Goal: Task Accomplishment & Management: Manage account settings

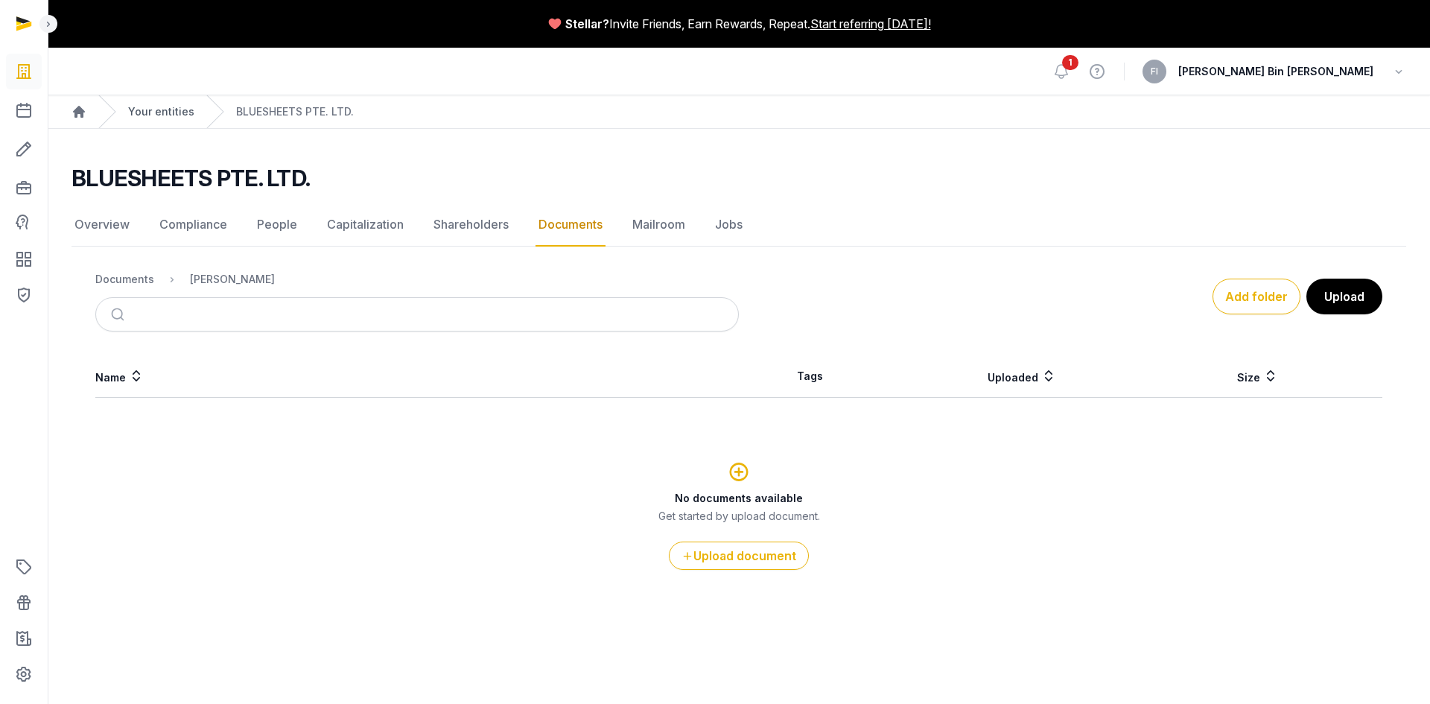
click at [170, 108] on link "Your entities" at bounding box center [161, 111] width 66 height 15
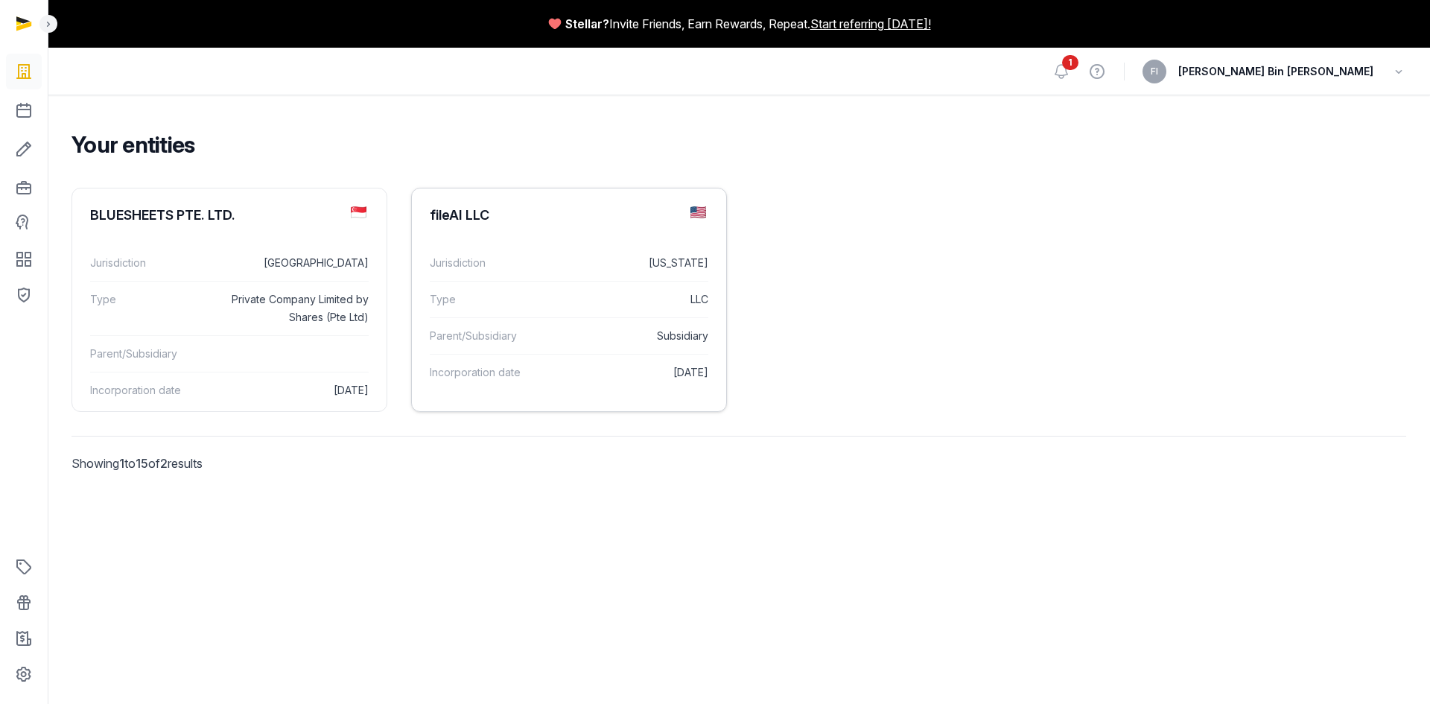
click at [472, 209] on div "fileAI LLC" at bounding box center [460, 215] width 60 height 18
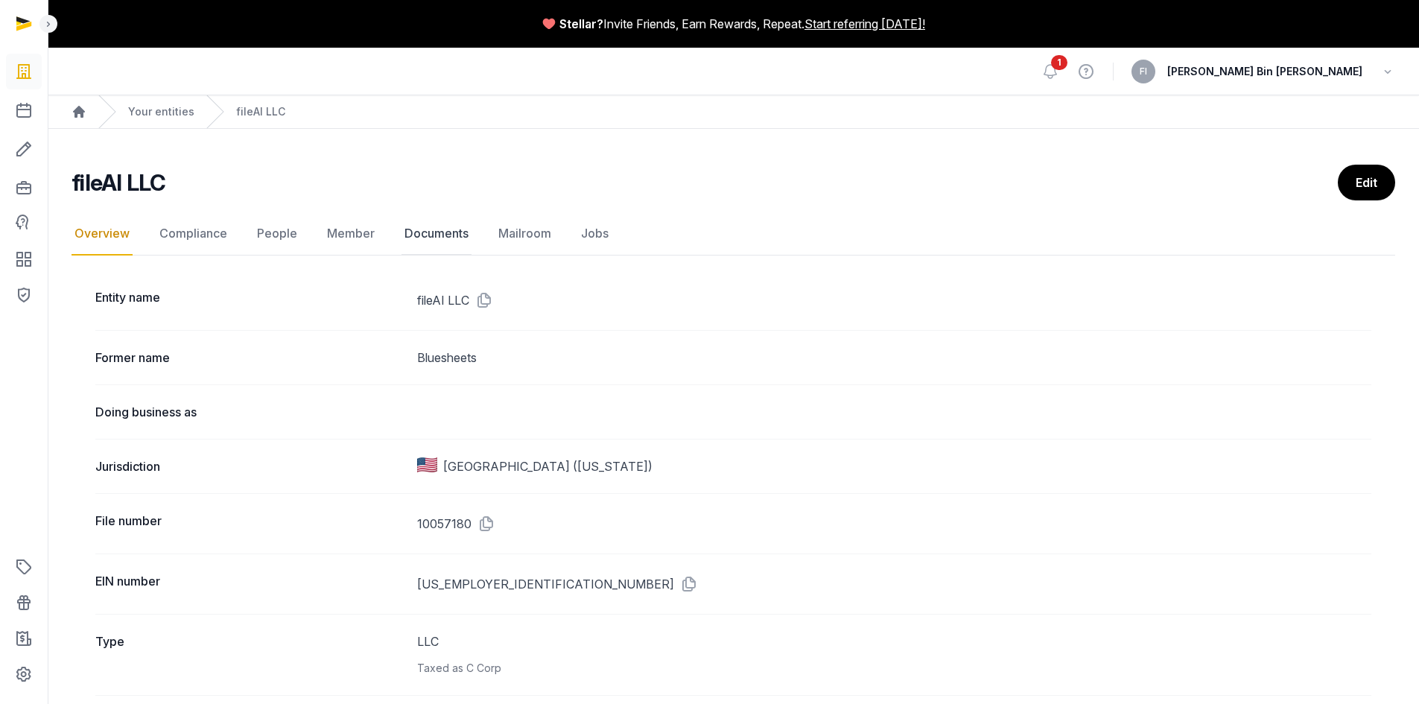
click at [445, 232] on link "Documents" at bounding box center [436, 233] width 70 height 43
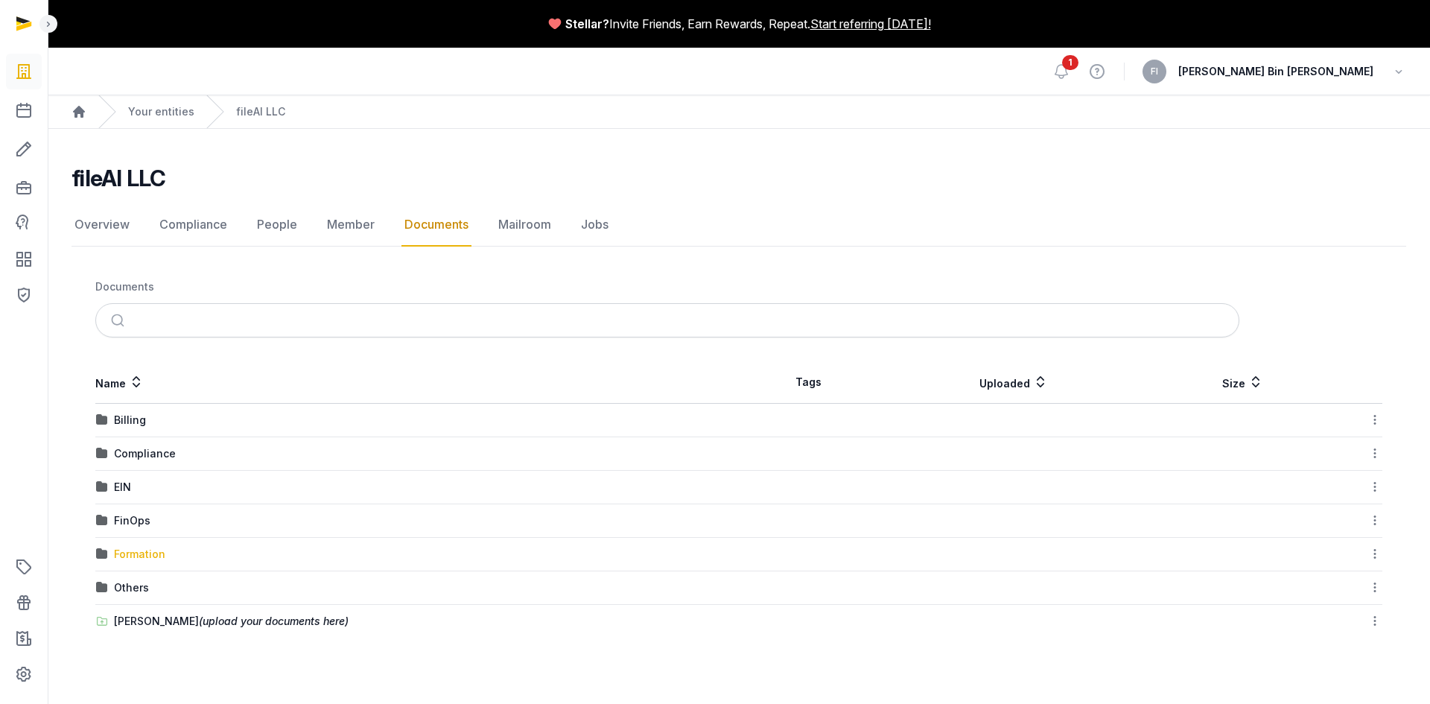
click at [132, 556] on div "Formation" at bounding box center [139, 554] width 51 height 15
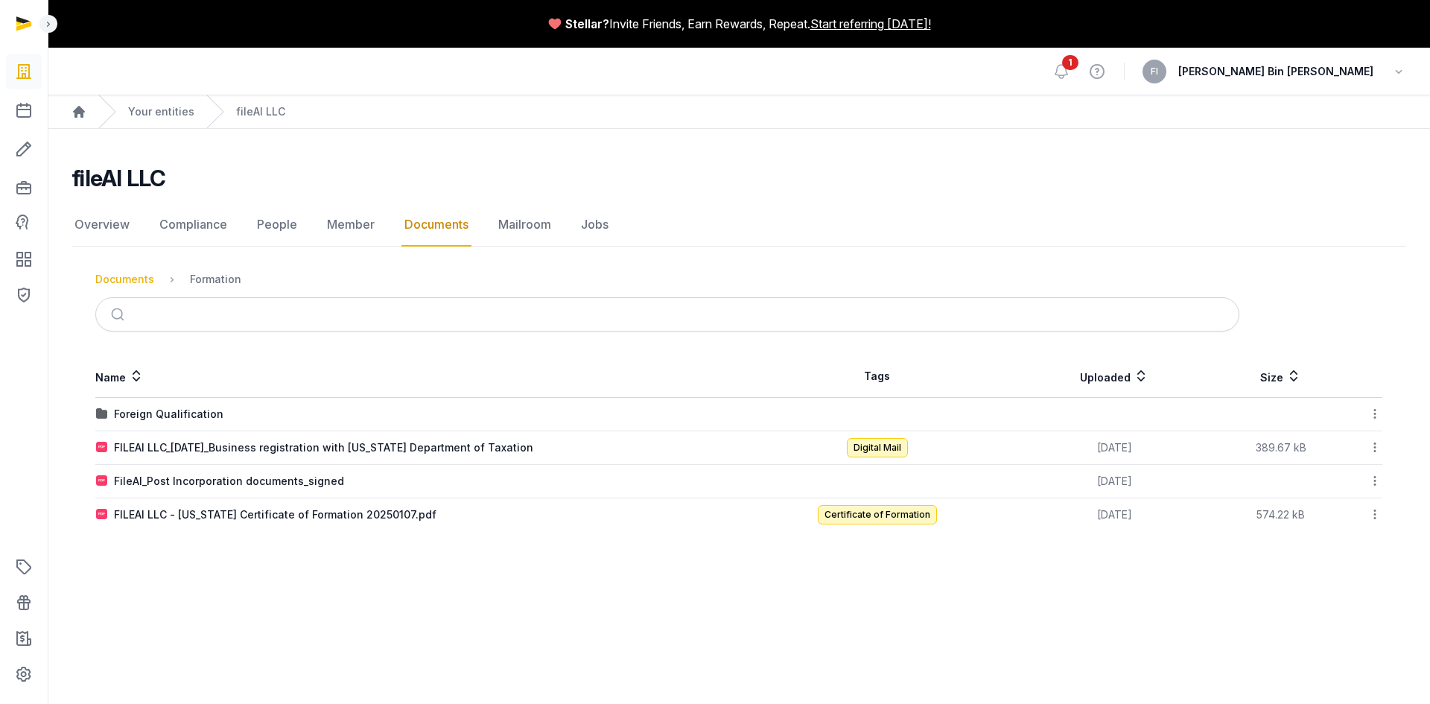
click at [133, 281] on div "Documents" at bounding box center [124, 279] width 59 height 15
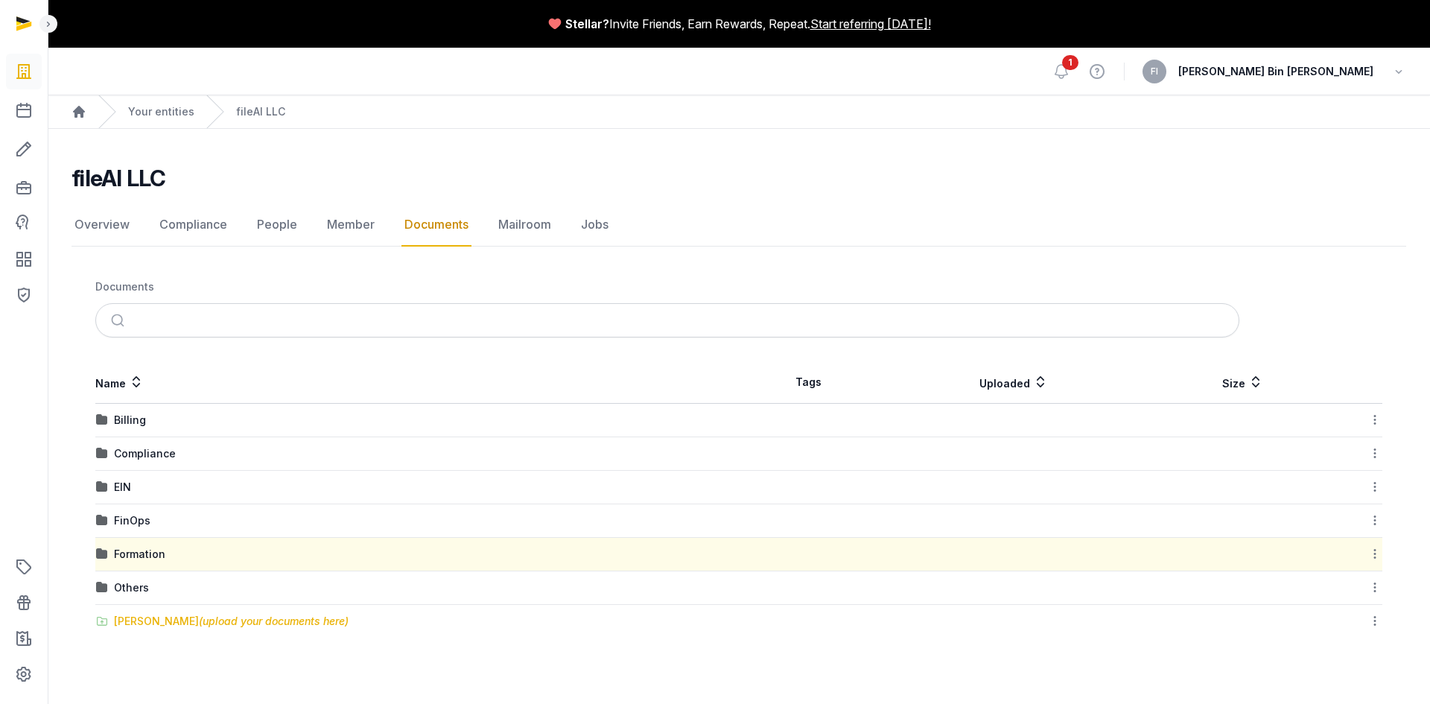
click at [151, 618] on div "[PERSON_NAME] (upload your documents here)" at bounding box center [231, 621] width 235 height 15
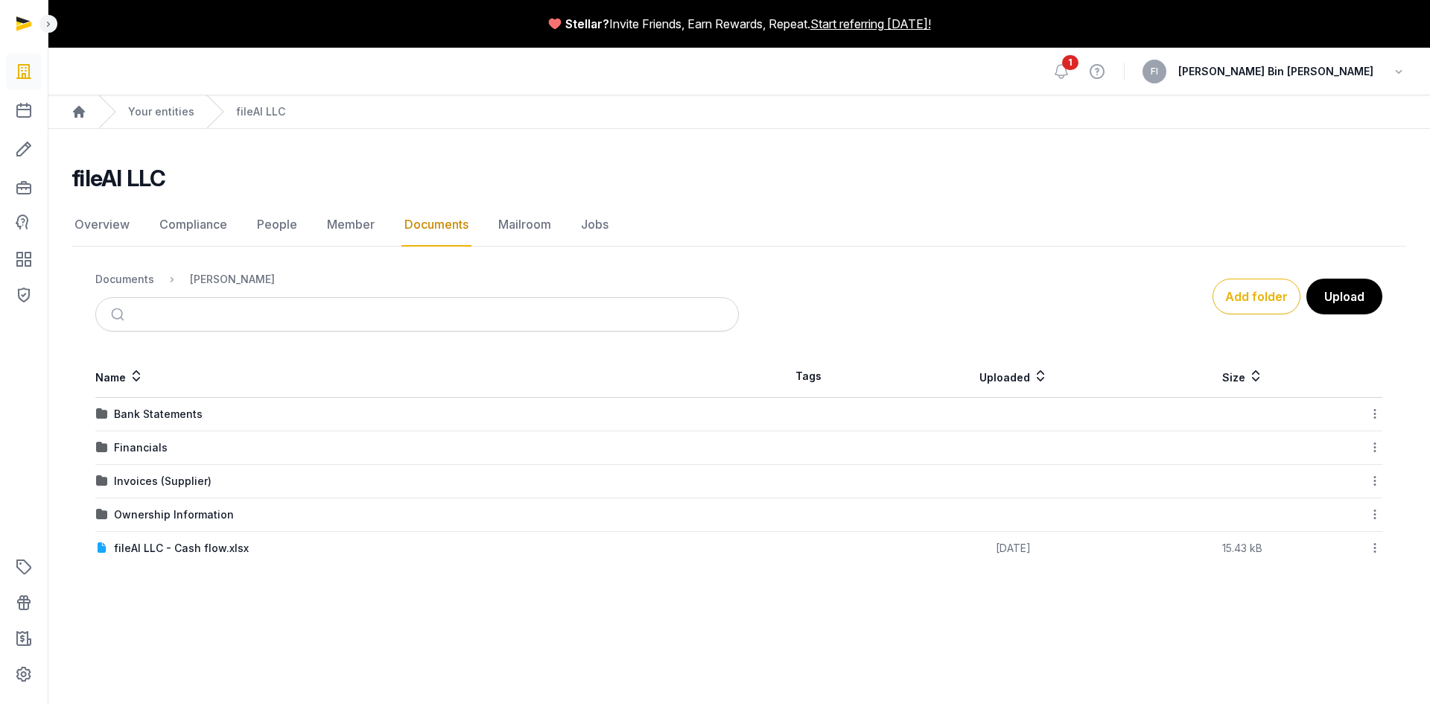
click at [422, 232] on link "Documents" at bounding box center [436, 224] width 70 height 43
click at [423, 226] on link "Documents" at bounding box center [436, 224] width 70 height 43
click at [139, 282] on div "Documents" at bounding box center [124, 279] width 59 height 15
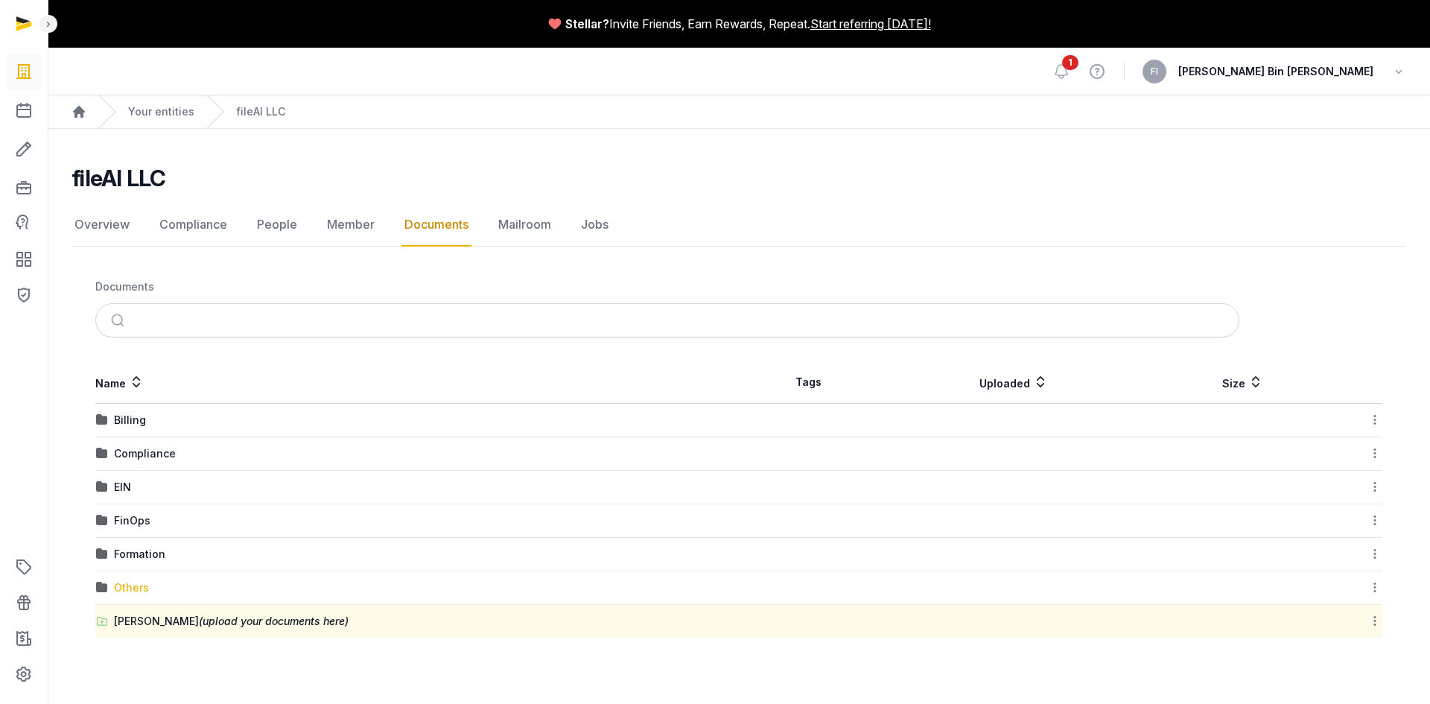
click at [127, 587] on div "Others" at bounding box center [131, 587] width 35 height 15
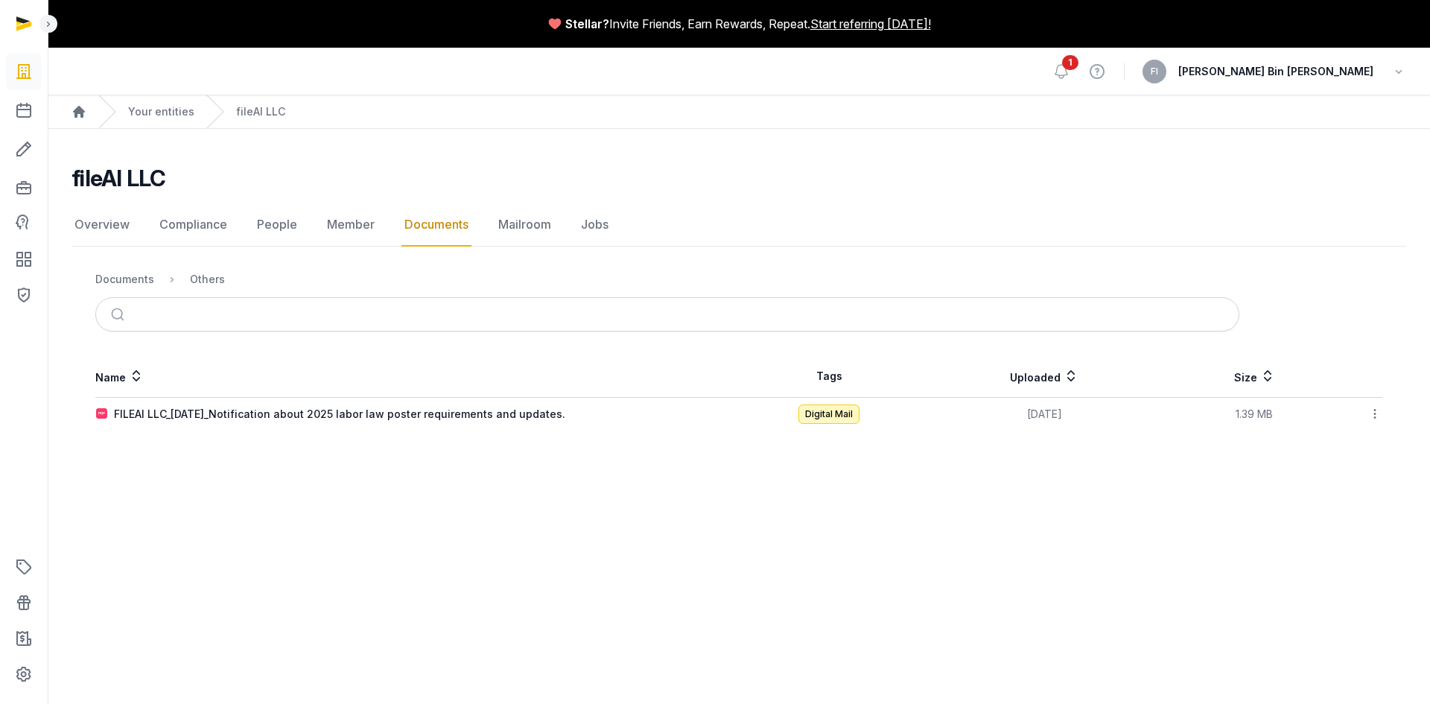
click at [445, 222] on link "Documents" at bounding box center [436, 224] width 70 height 43
click at [117, 285] on div "Documents" at bounding box center [124, 279] width 59 height 15
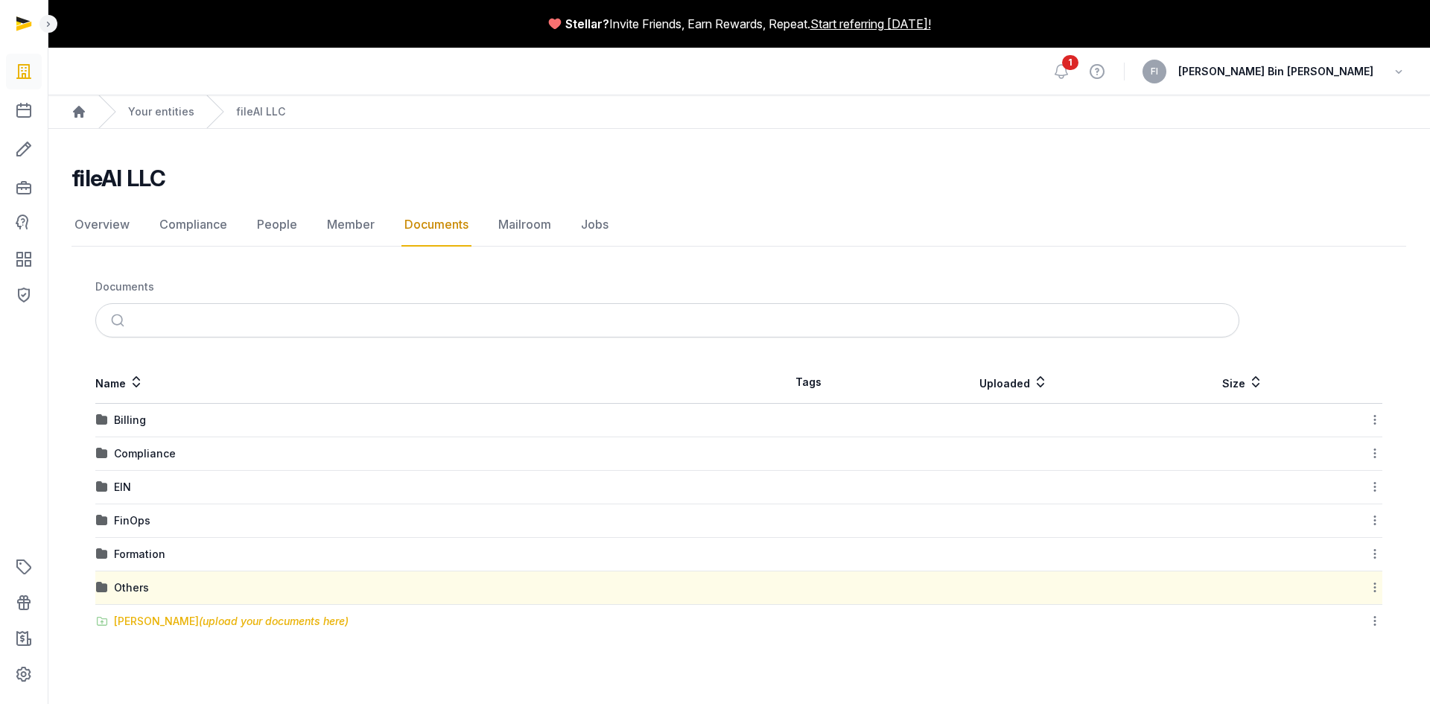
click at [203, 626] on span "(upload your documents here)" at bounding box center [274, 621] width 150 height 13
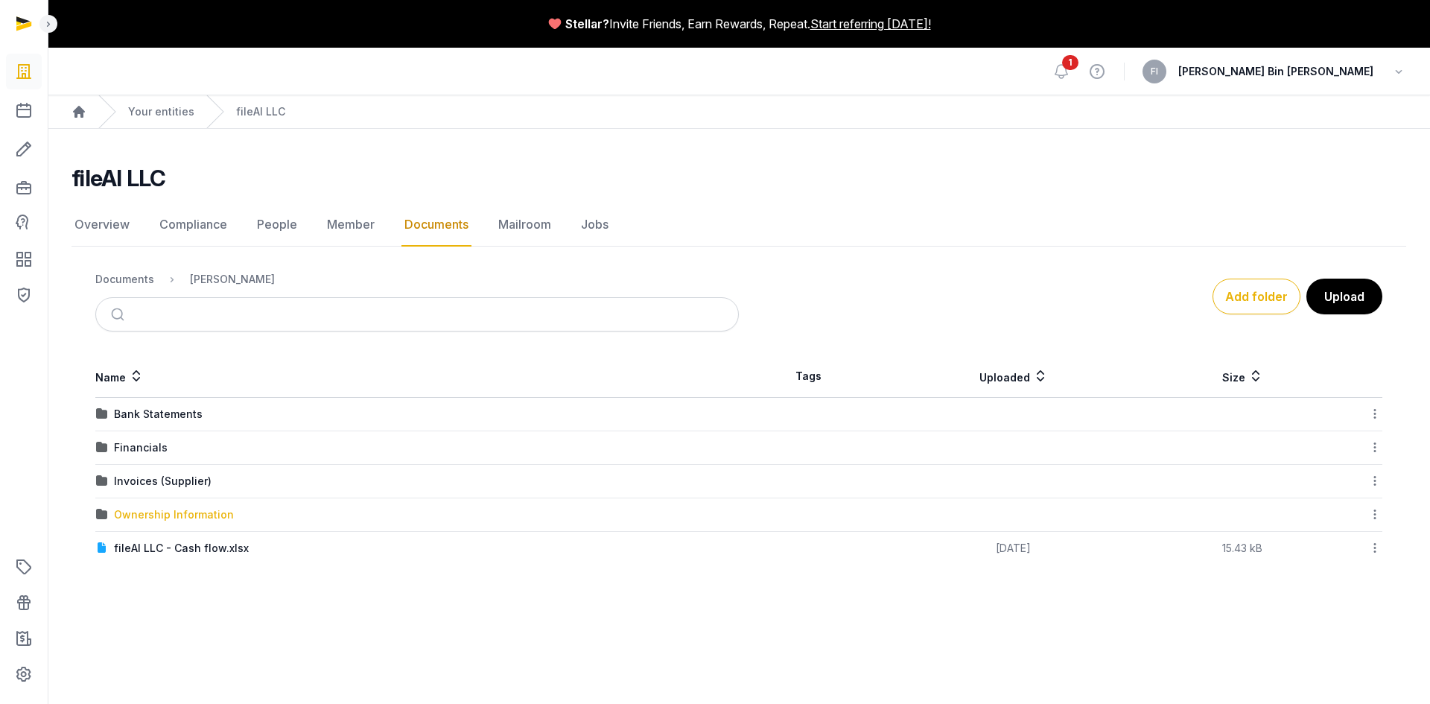
click at [177, 512] on div "Ownership Information" at bounding box center [174, 514] width 120 height 15
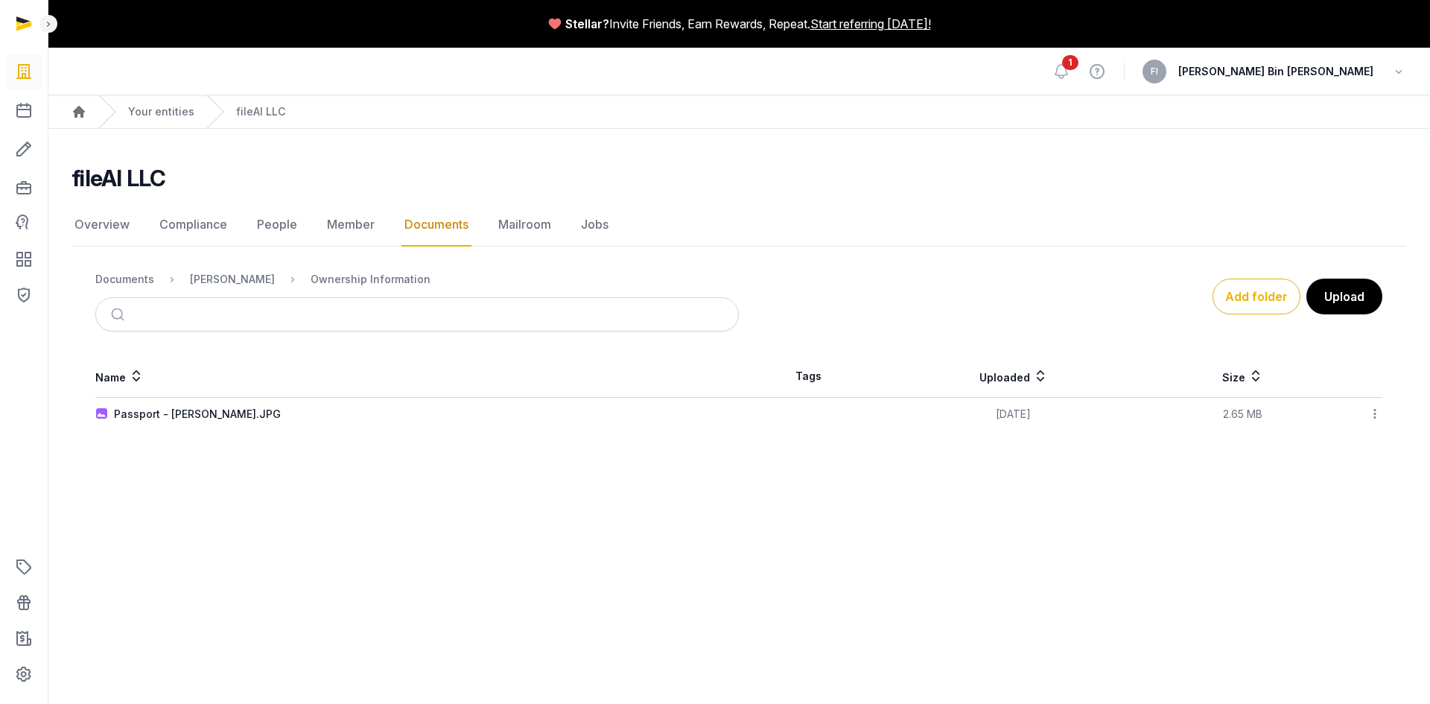
click at [425, 221] on link "Documents" at bounding box center [436, 224] width 70 height 43
click at [425, 224] on link "Documents" at bounding box center [436, 224] width 70 height 43
click at [433, 229] on link "Documents" at bounding box center [436, 224] width 70 height 43
click at [223, 288] on div "[PERSON_NAME]" at bounding box center [220, 279] width 109 height 18
click at [231, 281] on div "[PERSON_NAME]" at bounding box center [232, 279] width 85 height 15
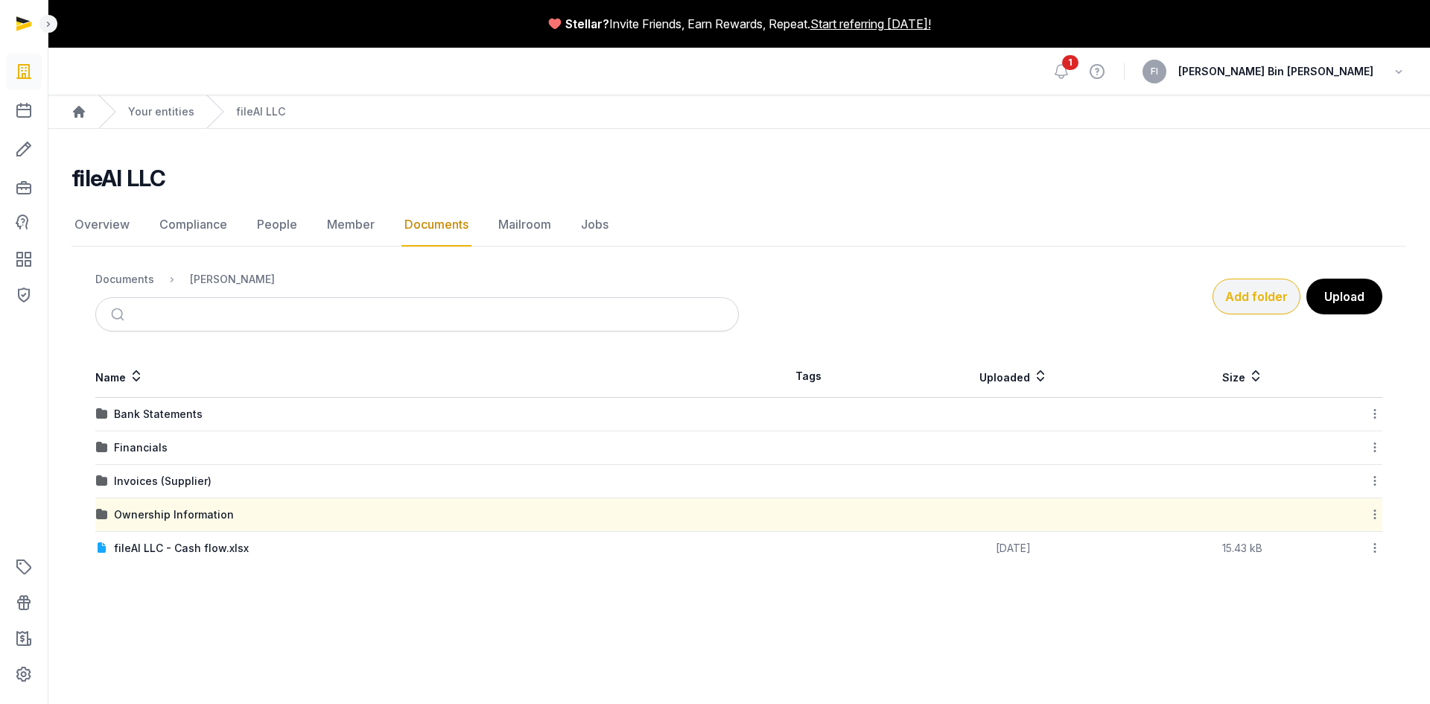
click at [1276, 302] on button "Add folder" at bounding box center [1257, 297] width 88 height 36
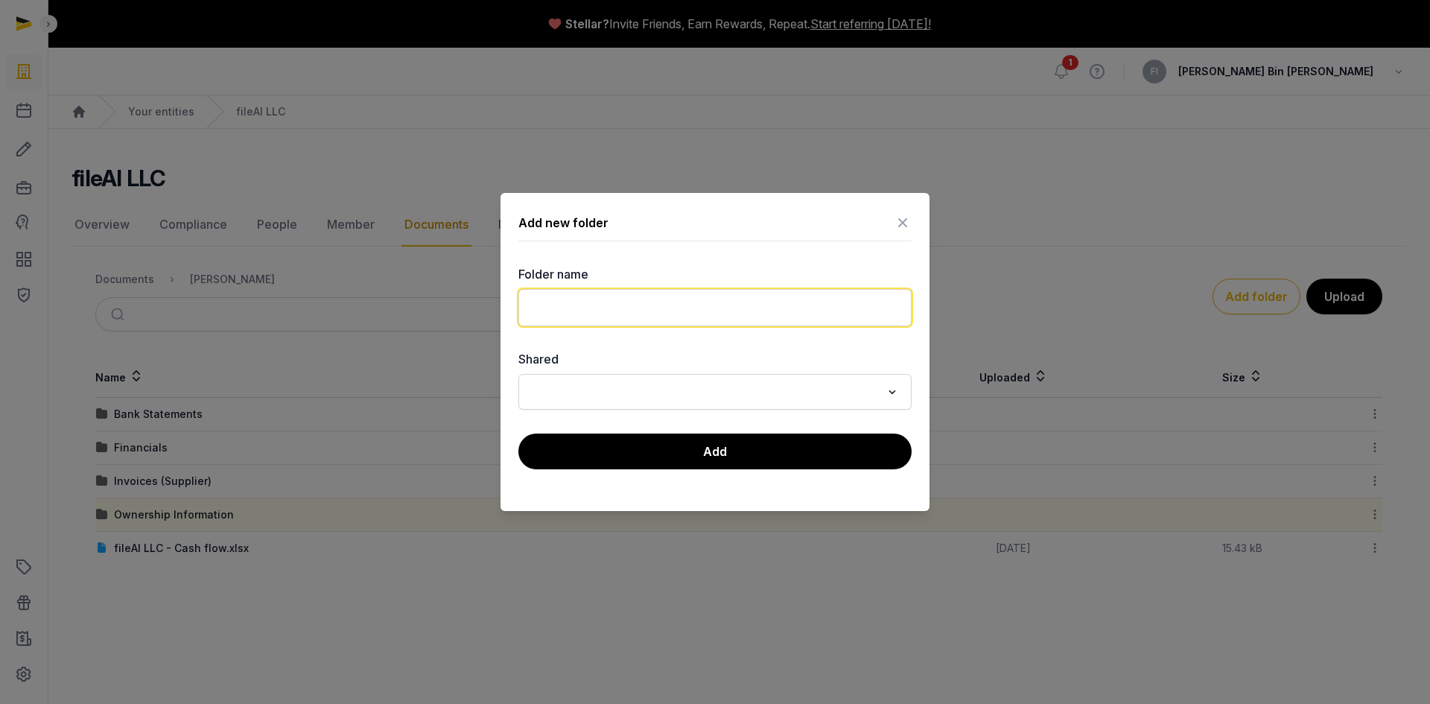
click at [585, 313] on input "text" at bounding box center [714, 307] width 393 height 37
type input "*******"
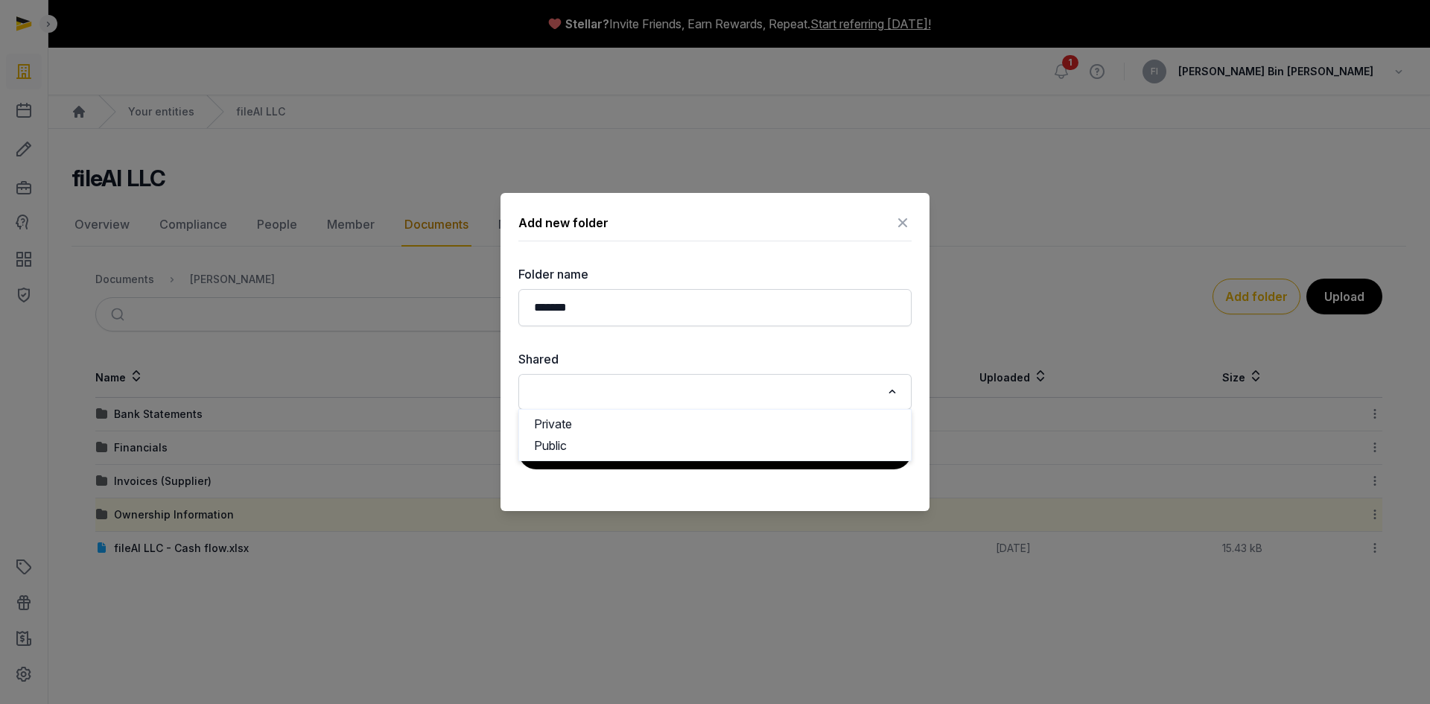
click at [895, 388] on icon "Search for option" at bounding box center [892, 392] width 15 height 18
click at [466, 394] on div at bounding box center [715, 352] width 1430 height 704
click at [705, 463] on button "Add" at bounding box center [714, 451] width 393 height 37
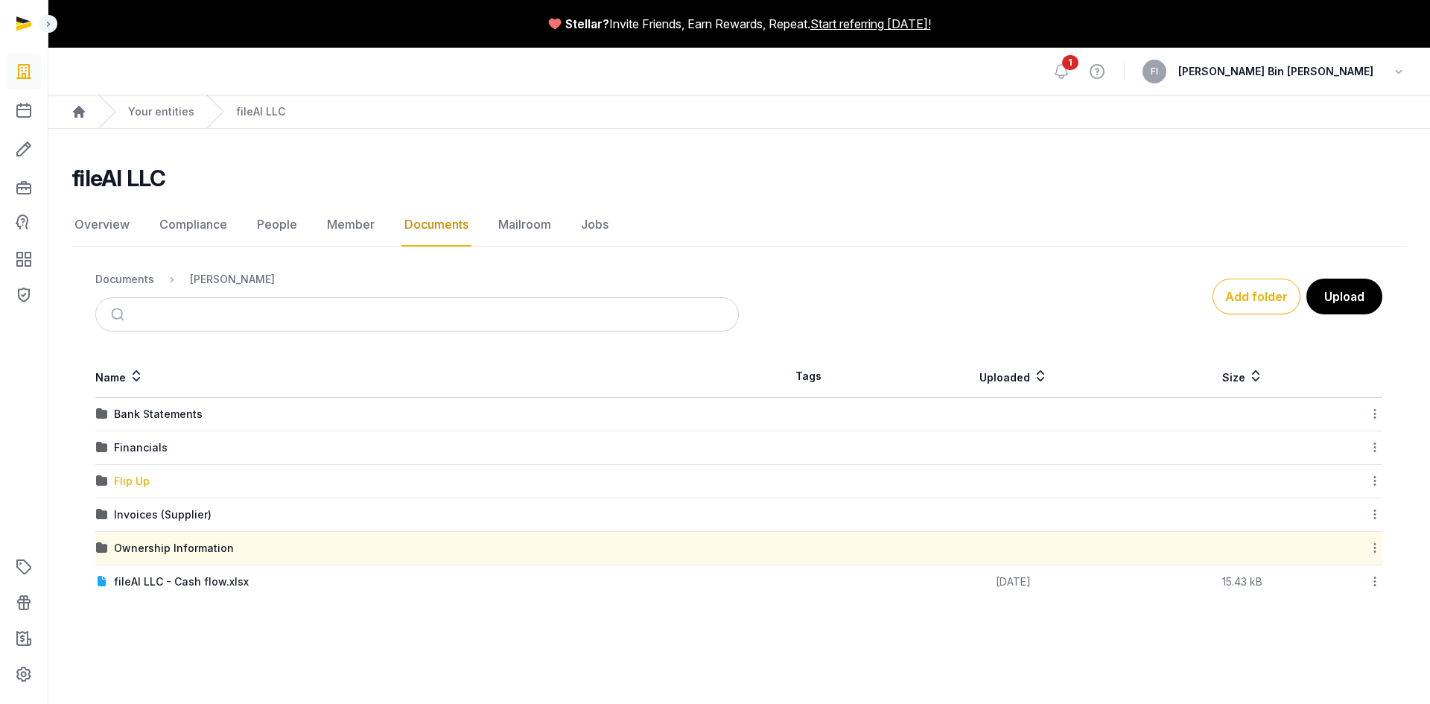
click at [139, 484] on div "Flip Up" at bounding box center [132, 481] width 36 height 15
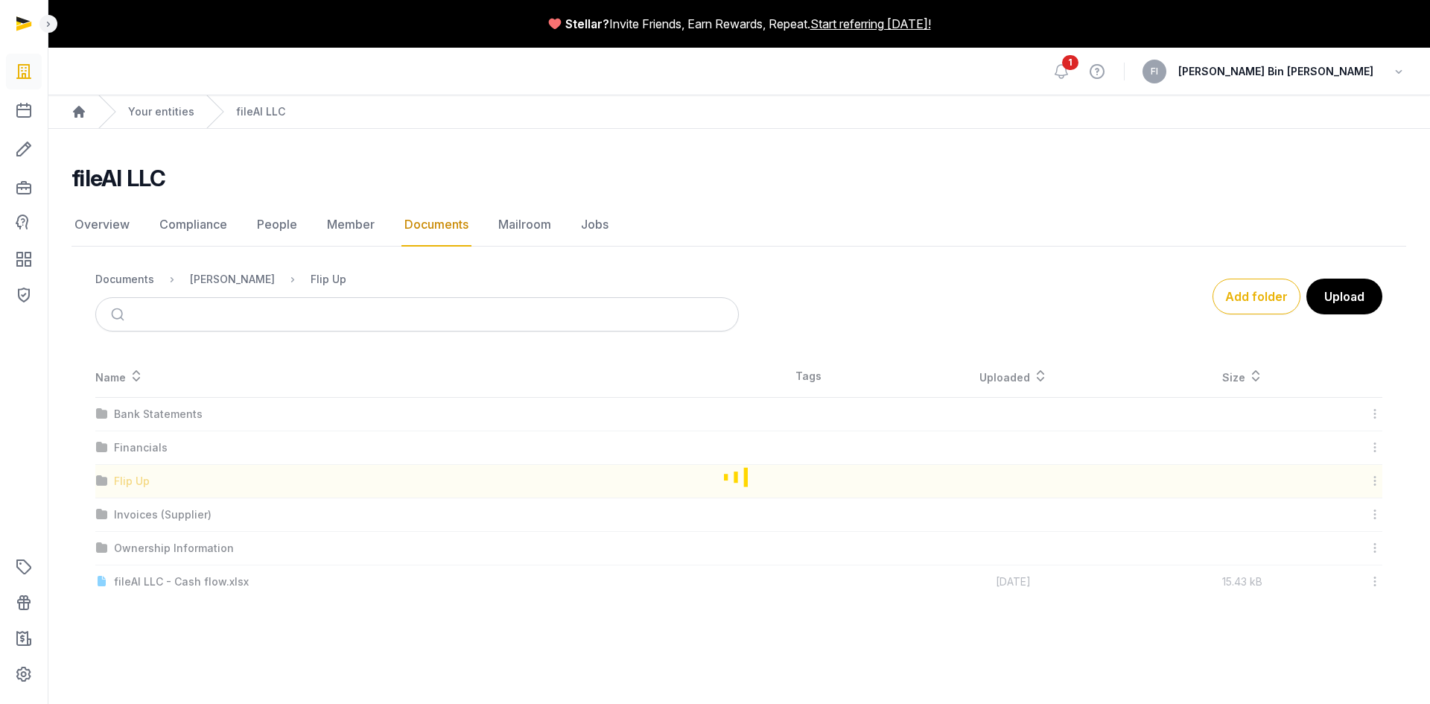
click at [139, 484] on div "Loading" at bounding box center [739, 476] width 1335 height 243
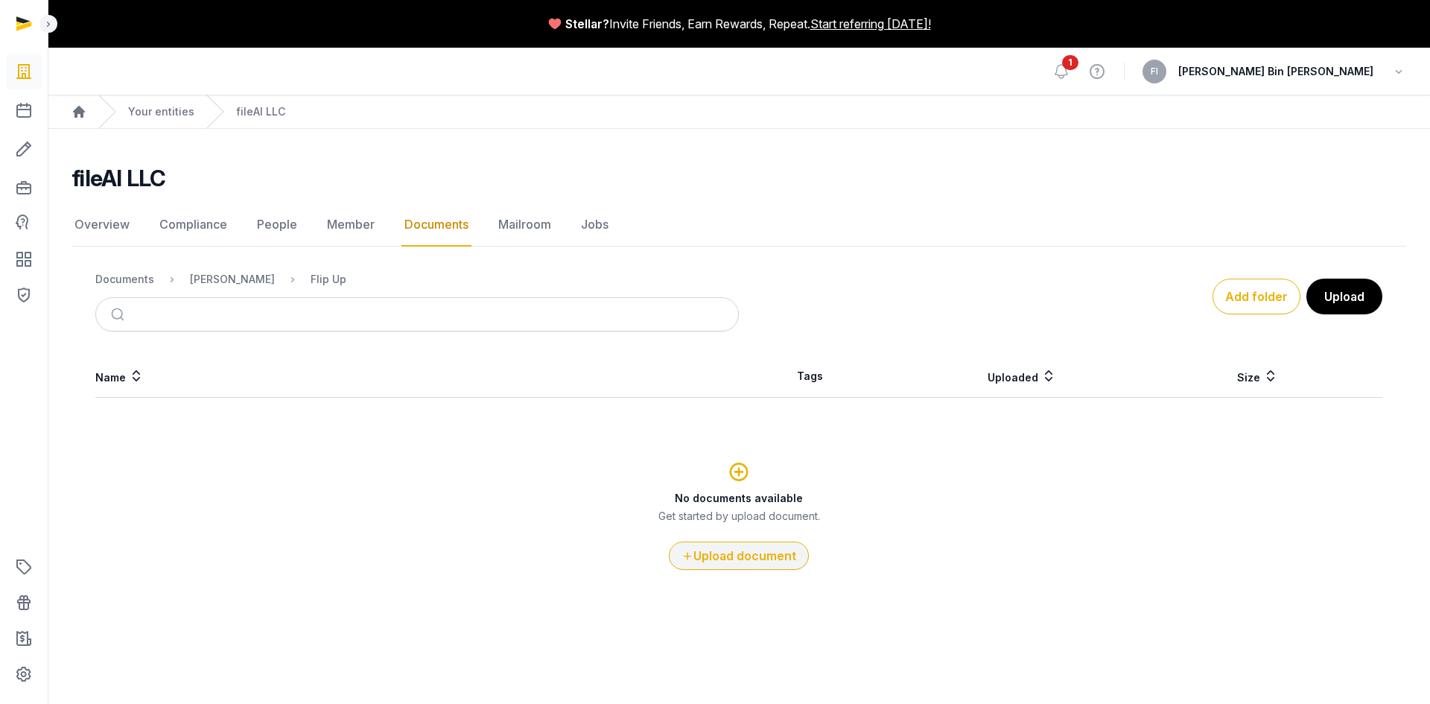
click at [755, 560] on button "Upload document" at bounding box center [739, 556] width 140 height 28
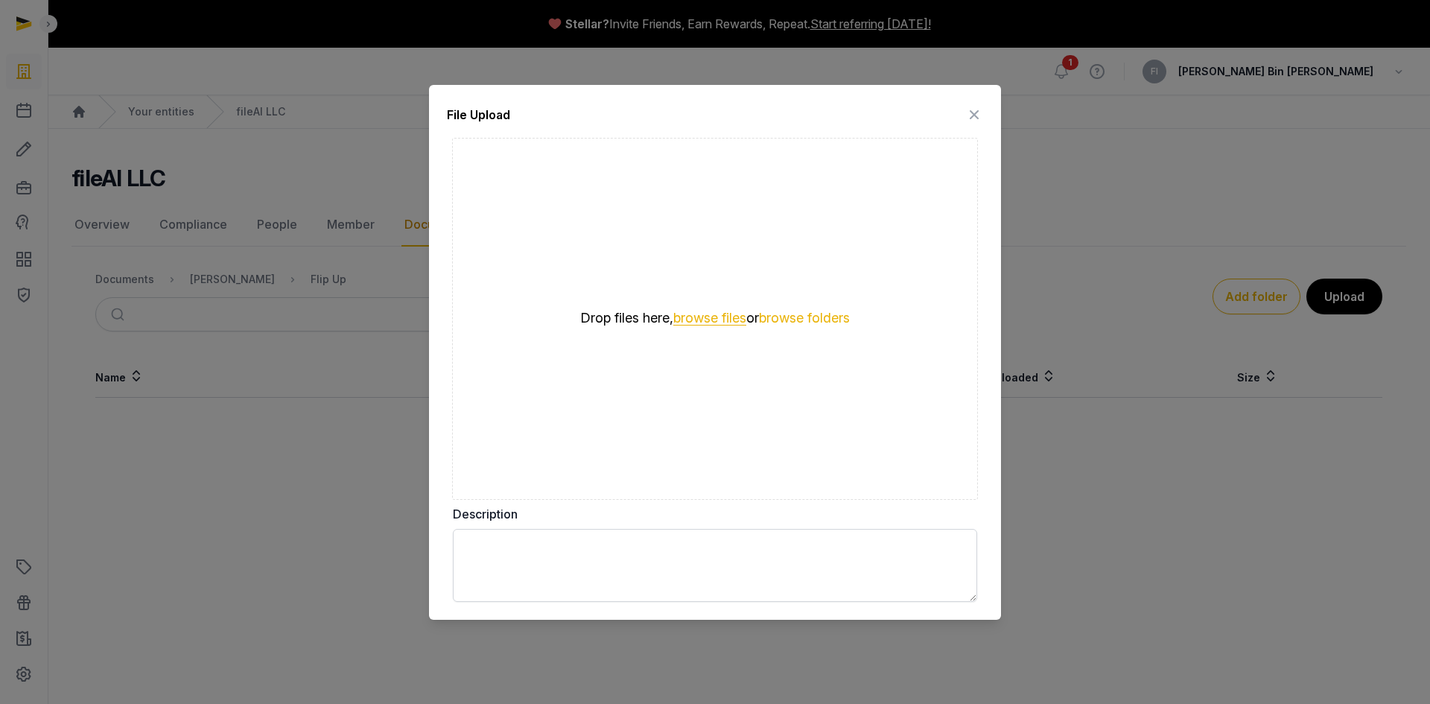
click at [696, 319] on button "browse files" at bounding box center [709, 318] width 73 height 14
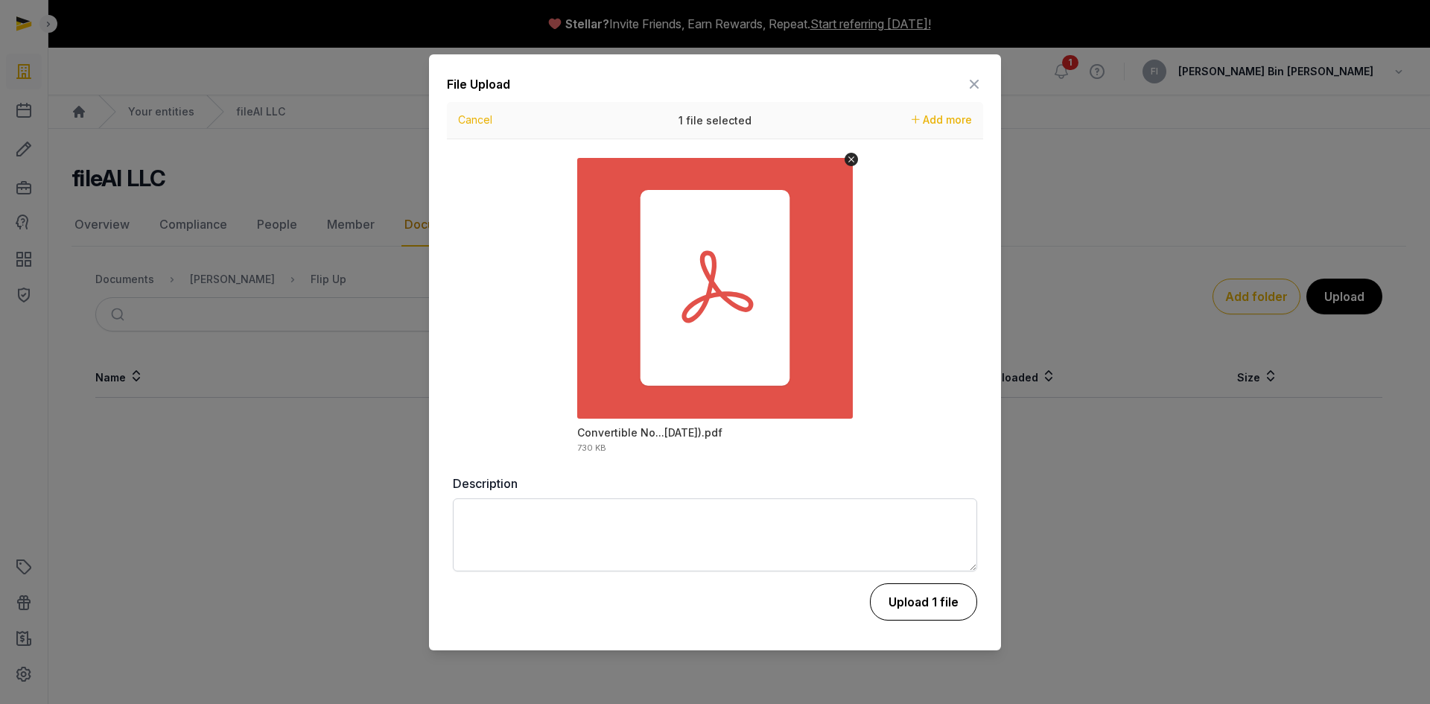
click at [900, 604] on button "Upload 1 file" at bounding box center [923, 601] width 107 height 37
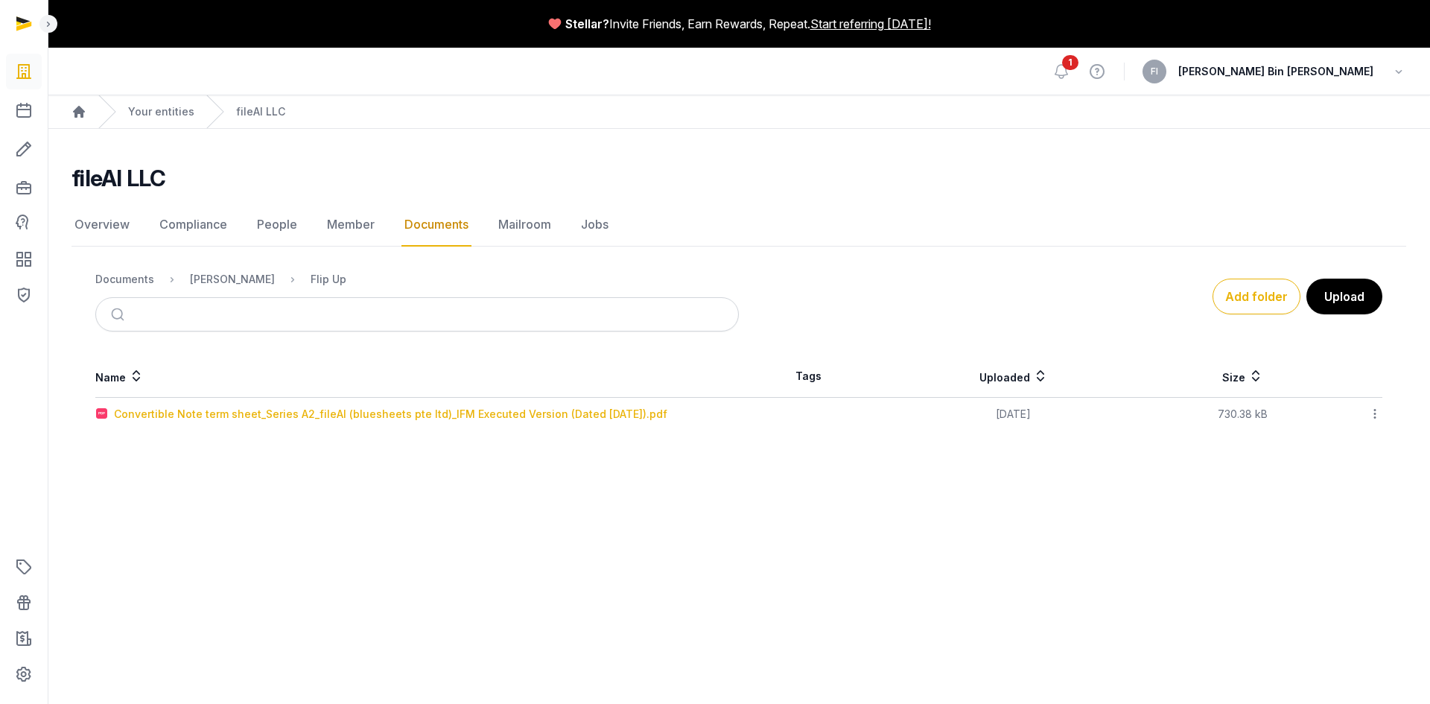
click at [267, 413] on div "Convertible Note term sheet_Series A2_fileAI (bluesheets pte ltd)_IFM Executed …" at bounding box center [390, 414] width 553 height 15
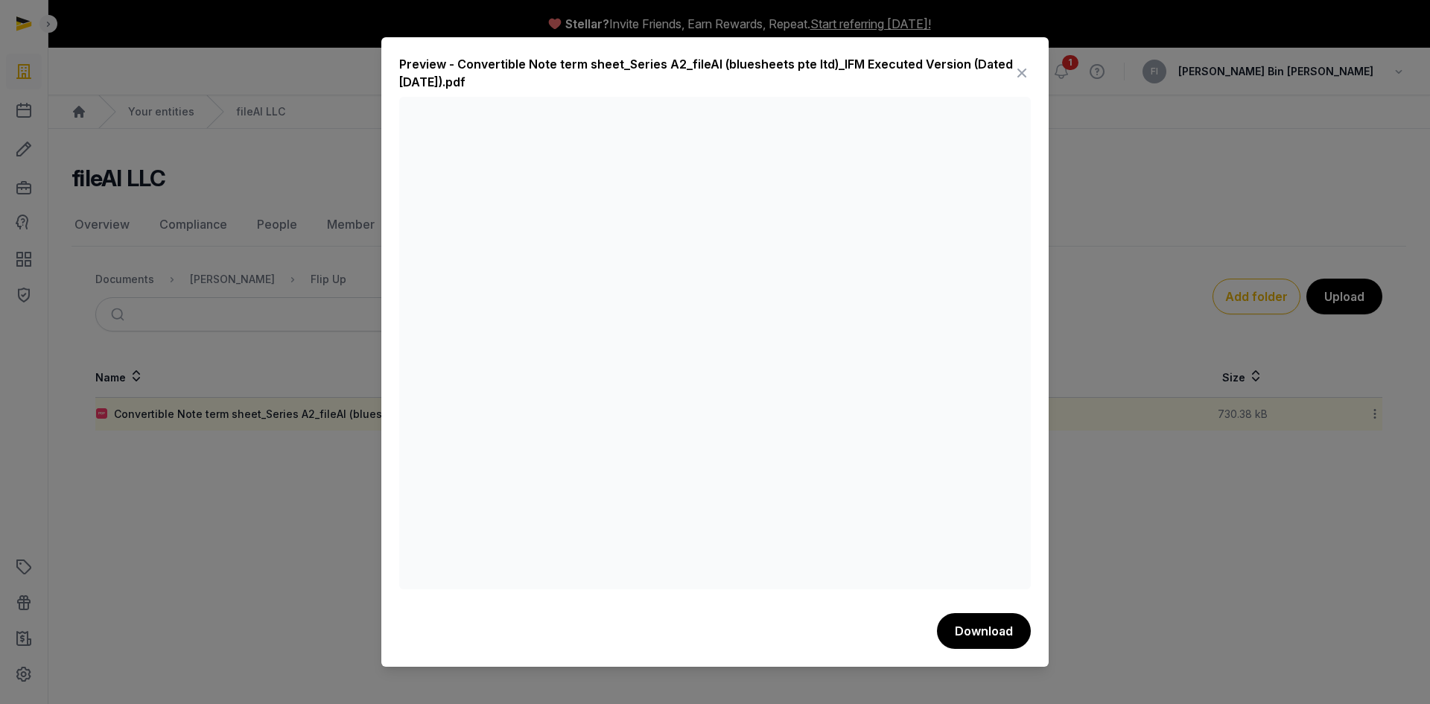
click at [261, 539] on div at bounding box center [715, 352] width 1430 height 704
click at [1019, 77] on icon at bounding box center [1022, 73] width 18 height 24
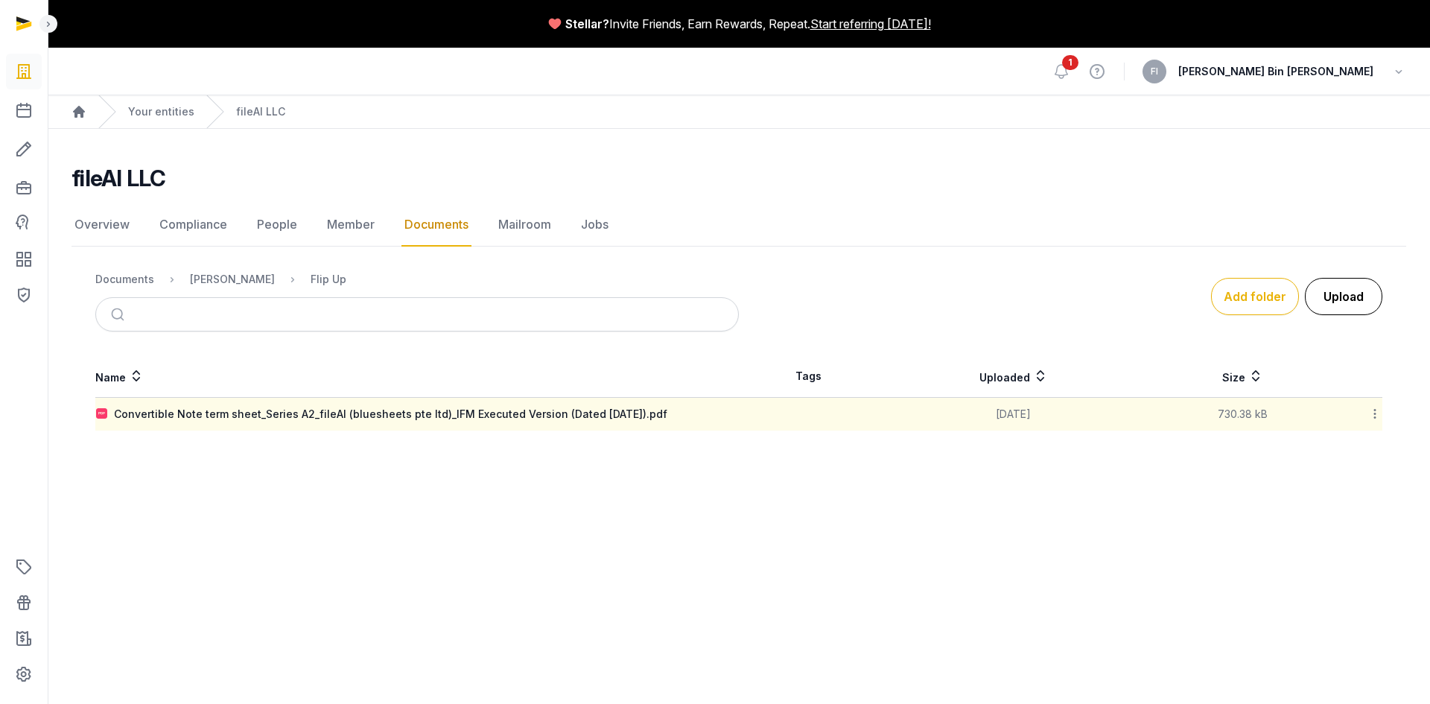
click at [1341, 300] on button "Upload" at bounding box center [1343, 296] width 77 height 37
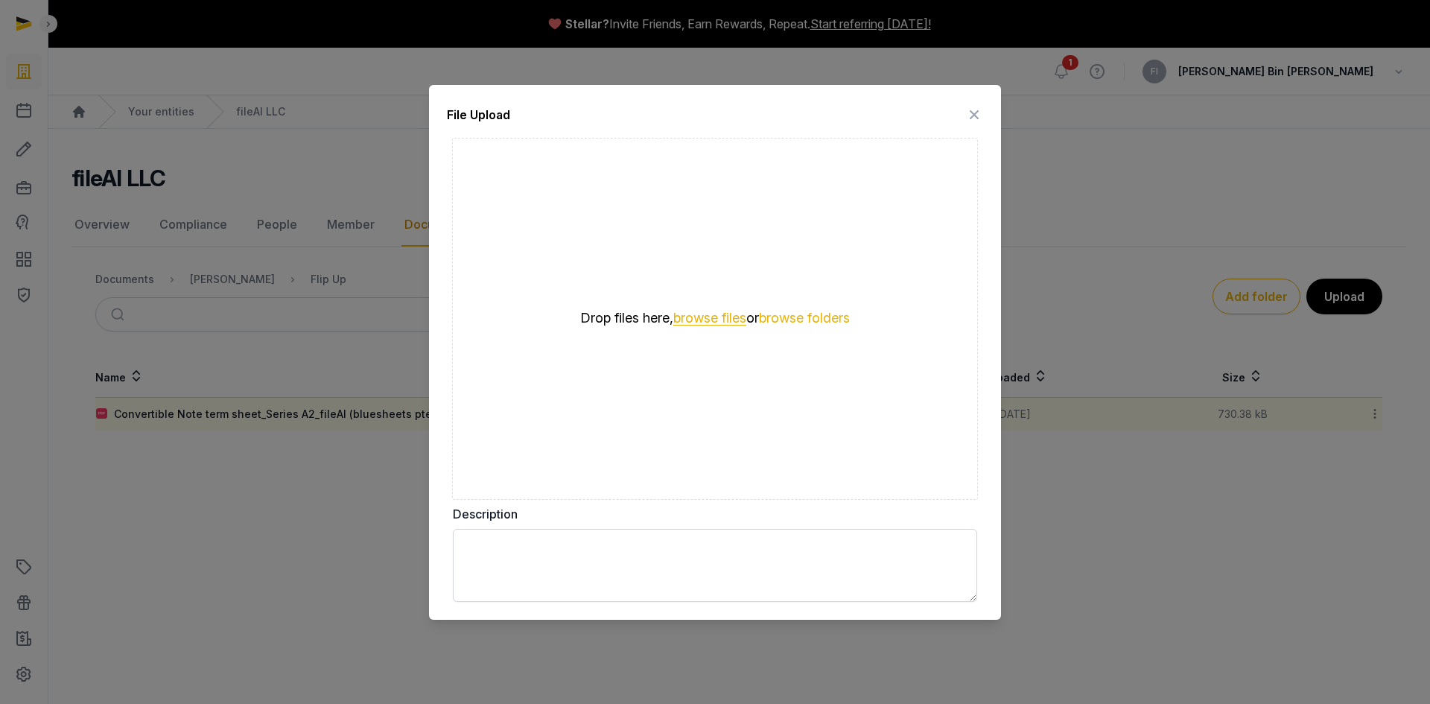
click at [697, 314] on button "browse files" at bounding box center [709, 318] width 73 height 14
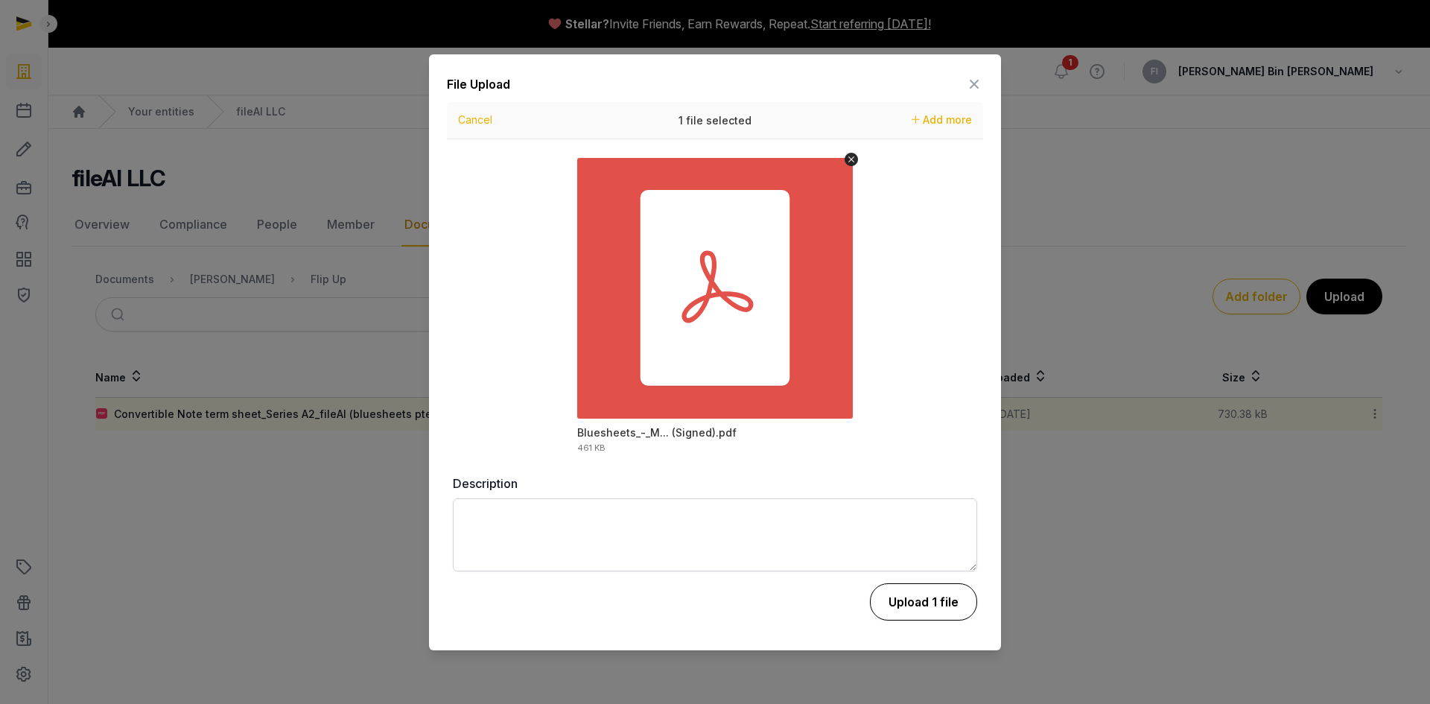
click at [901, 606] on button "Upload 1 file" at bounding box center [923, 601] width 107 height 37
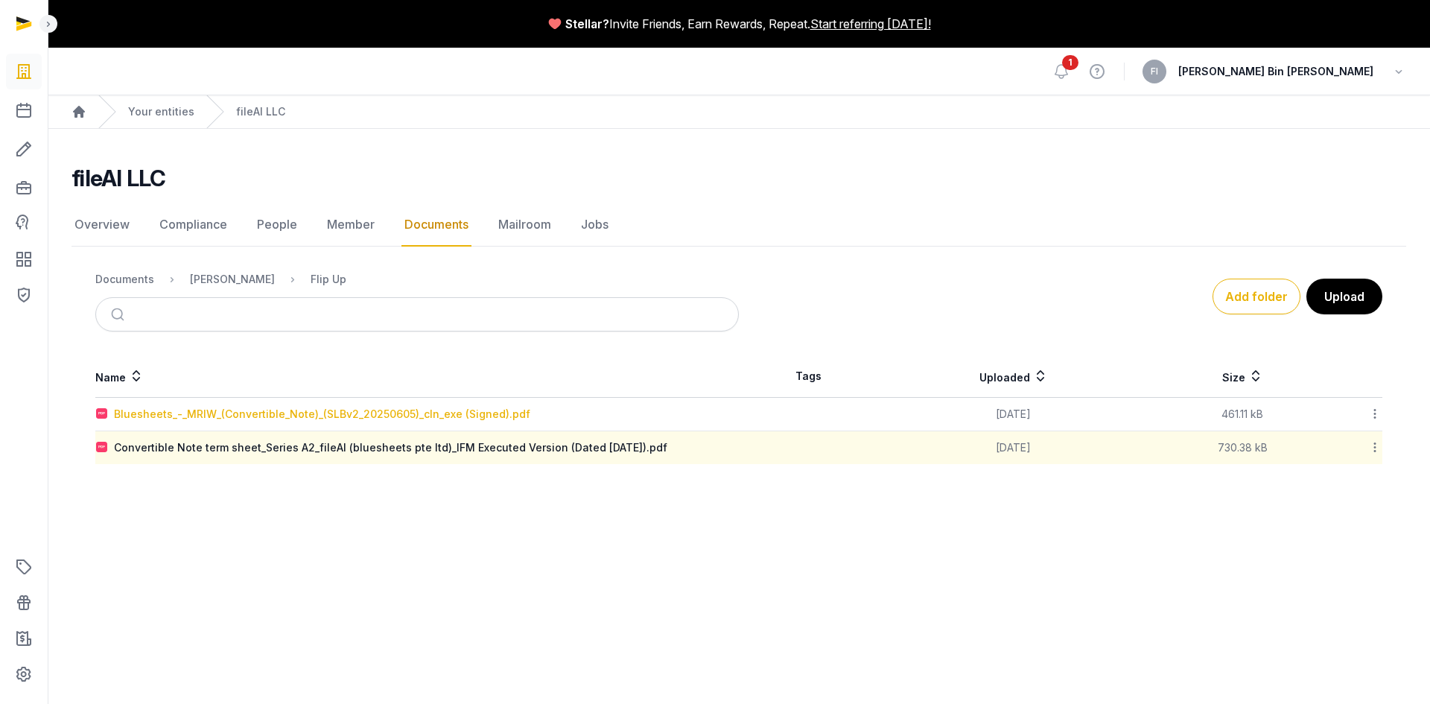
click at [212, 410] on div "Bluesheets_-_MRIW_(Convertible_Note)_(SLBv2_20250605)_cln_exe (Signed).pdf" at bounding box center [322, 414] width 416 height 15
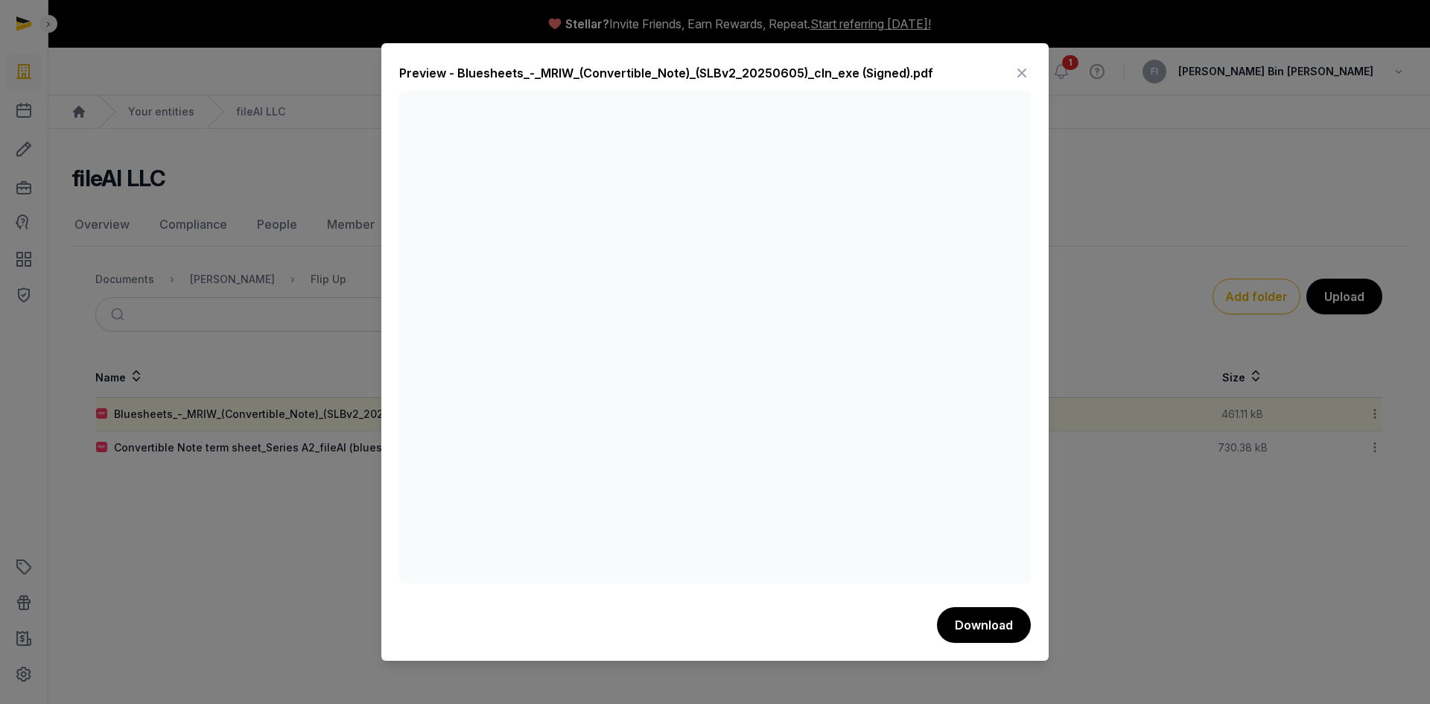
click at [1026, 73] on icon at bounding box center [1022, 73] width 18 height 24
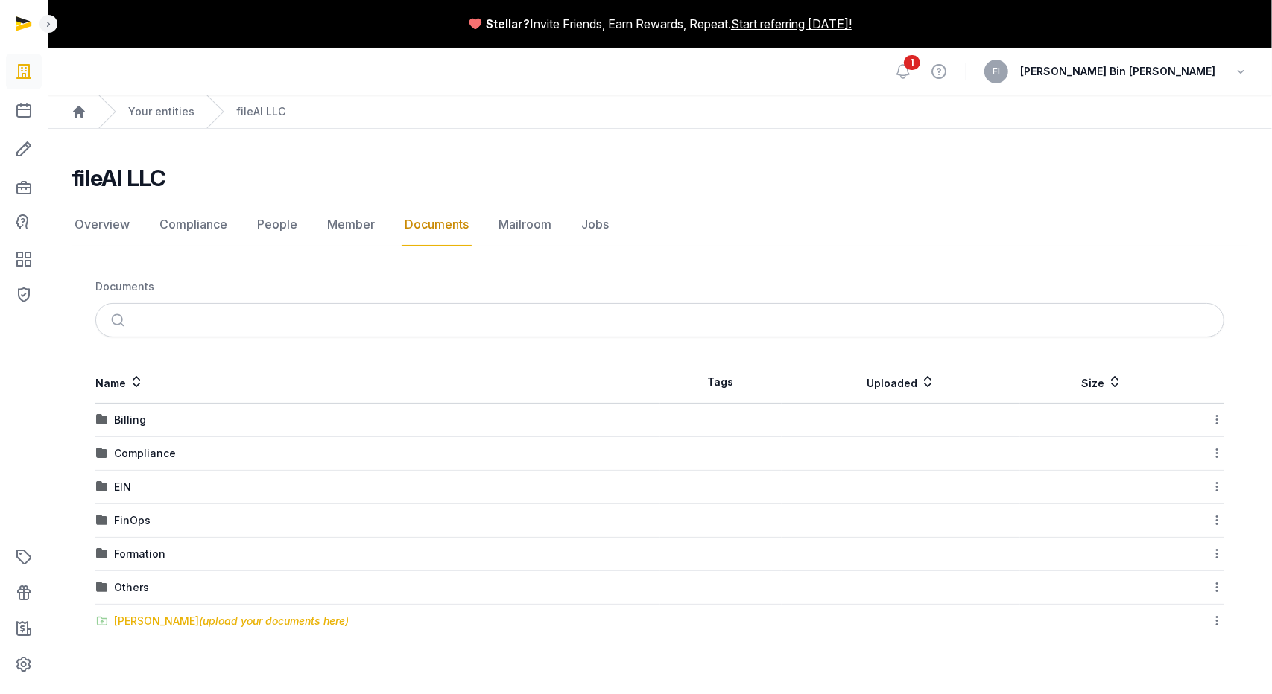
click at [223, 619] on span "(upload your documents here)" at bounding box center [274, 621] width 150 height 13
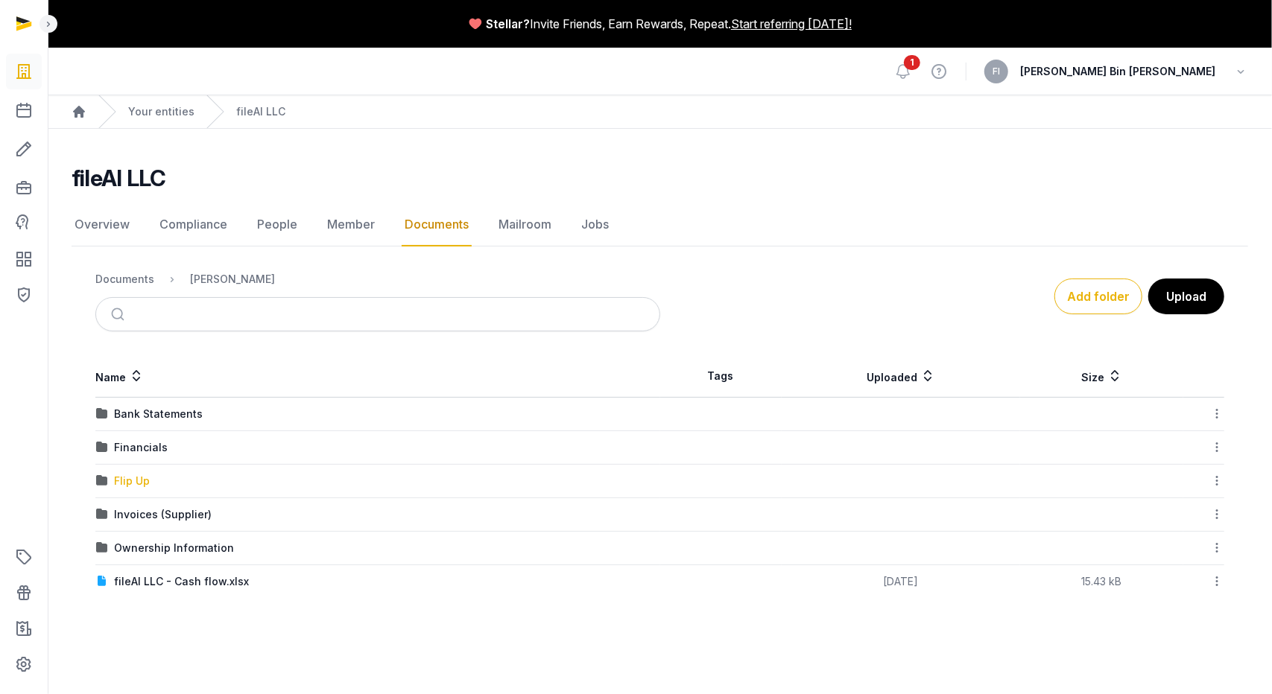
click at [124, 481] on div "Flip Up" at bounding box center [132, 481] width 36 height 15
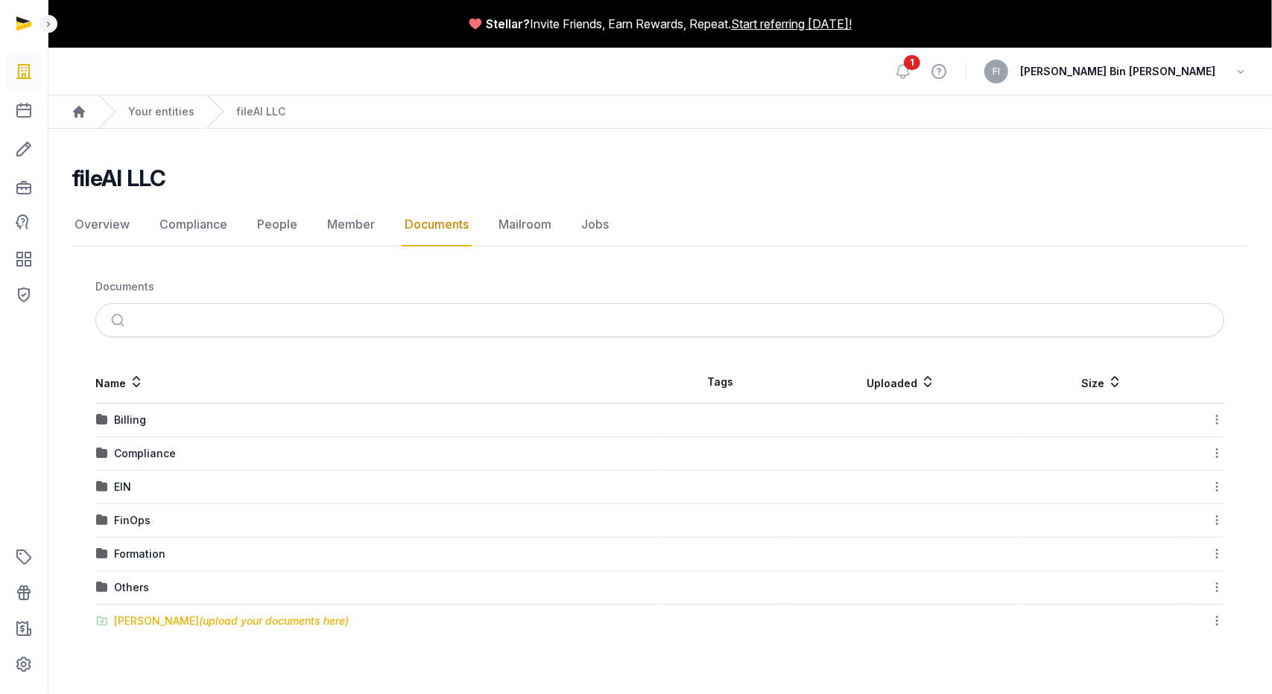
click at [156, 618] on div "Shared Folder (upload your documents here)" at bounding box center [231, 621] width 235 height 15
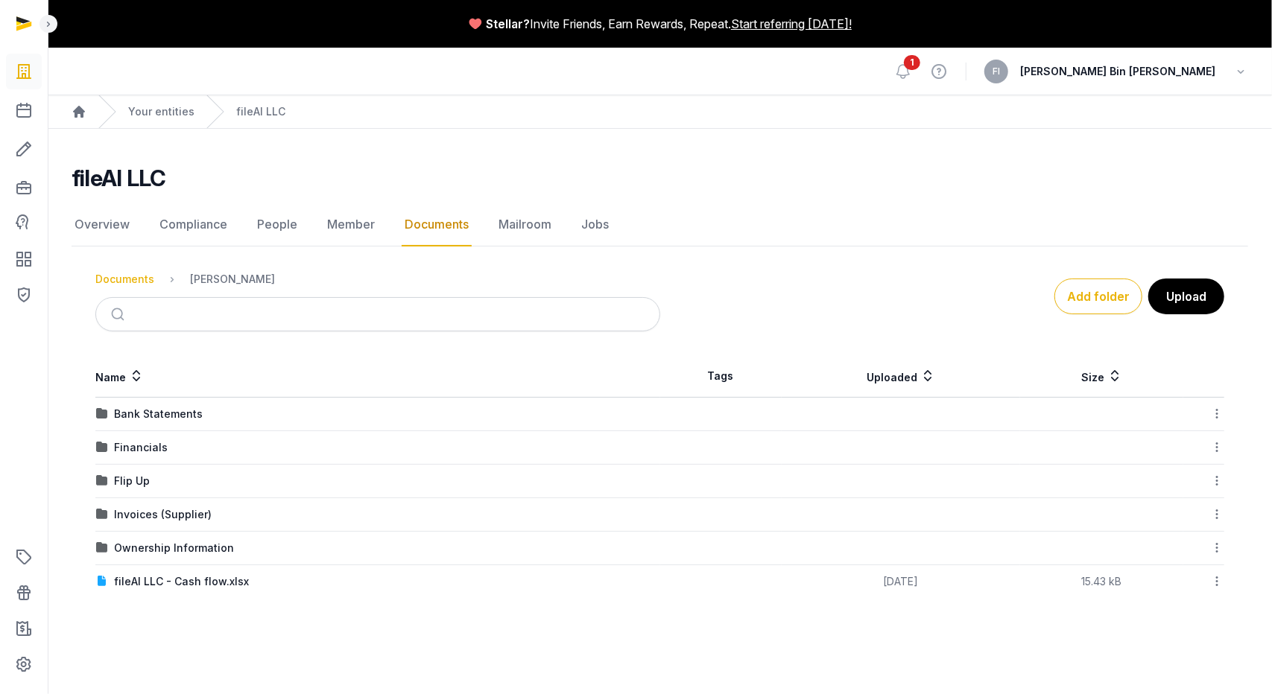
click at [139, 279] on div "Documents" at bounding box center [124, 279] width 59 height 15
